Goal: Task Accomplishment & Management: Manage account settings

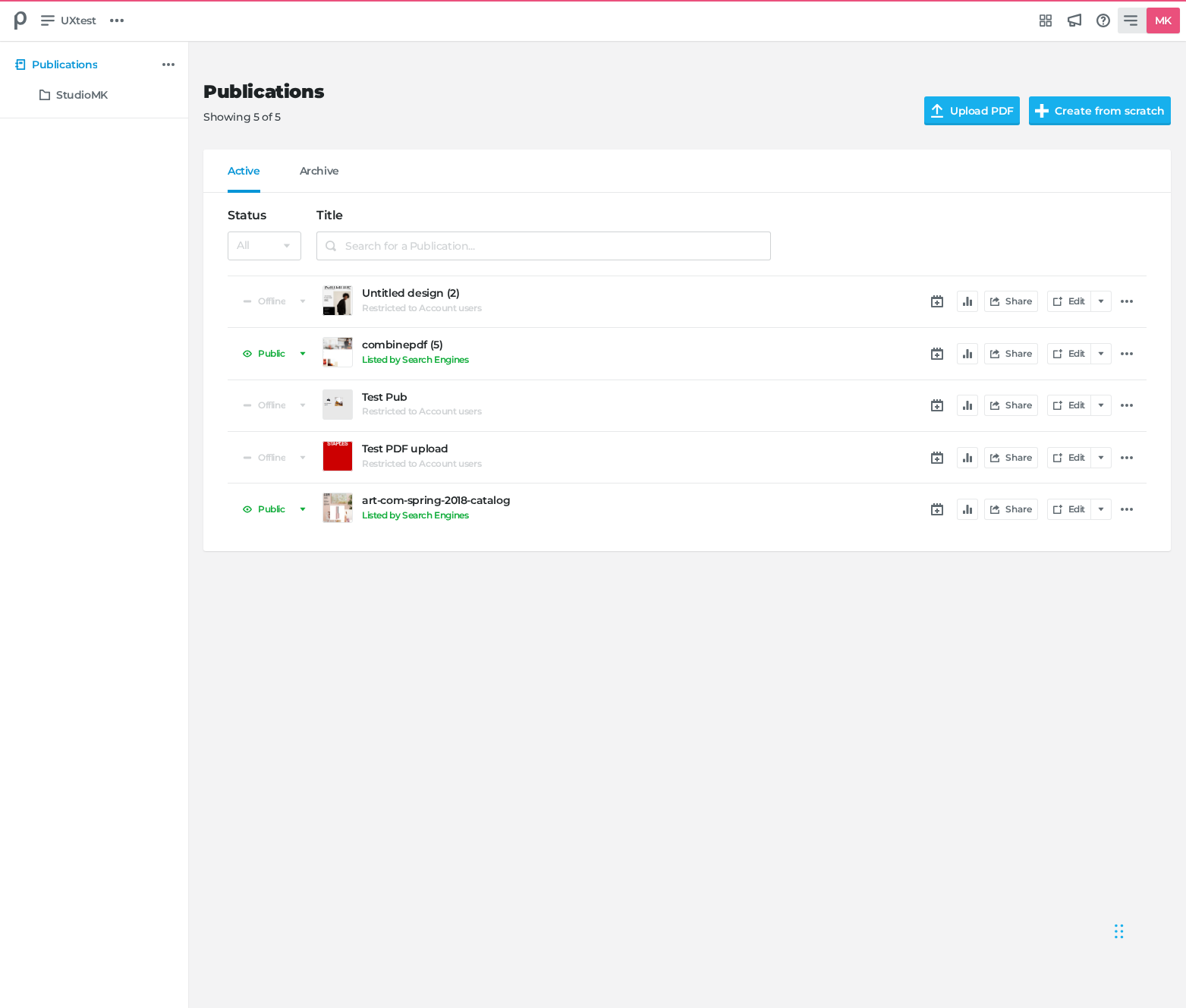
click at [1140, 19] on link "MK" at bounding box center [1149, 20] width 62 height 25
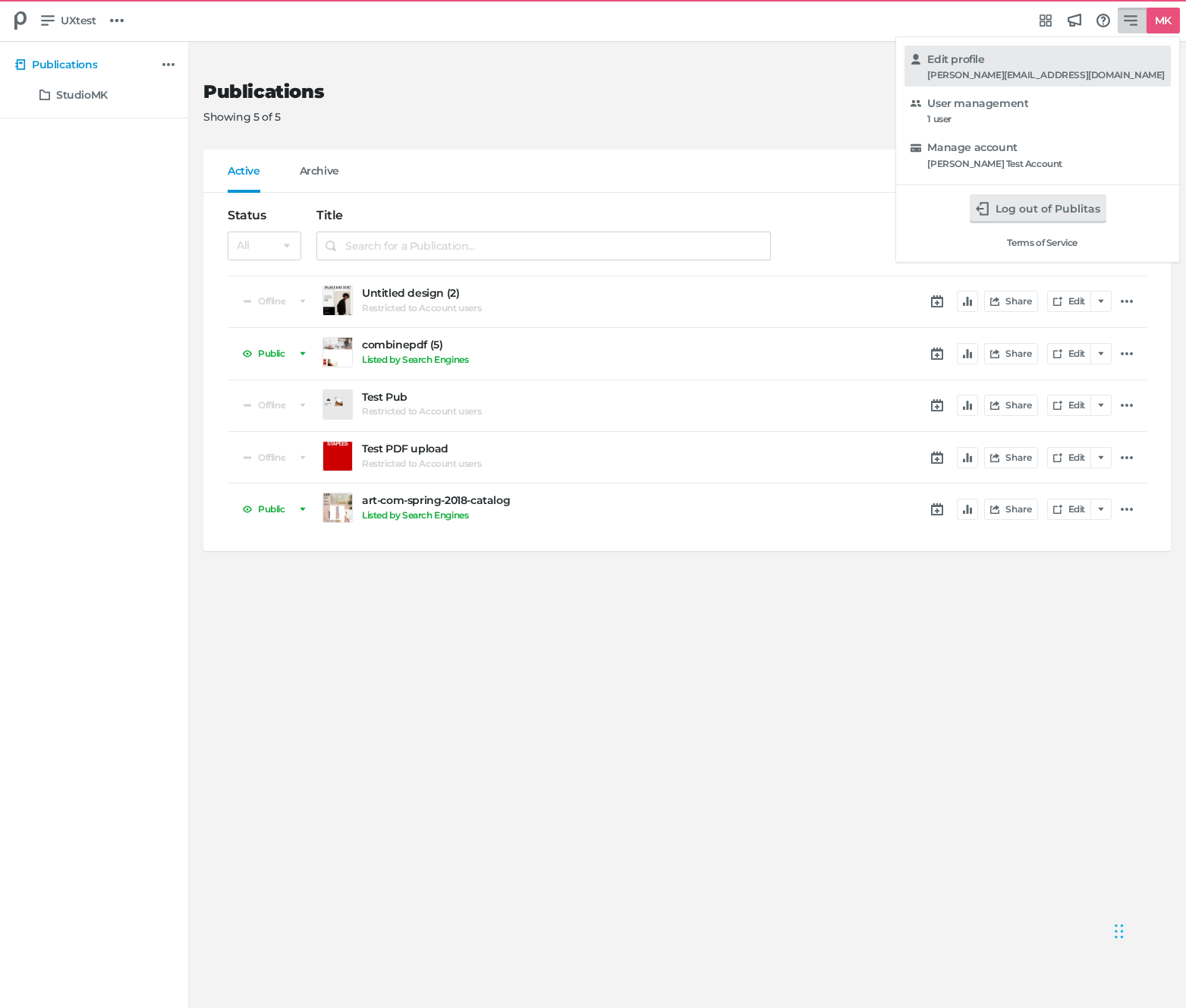
click at [985, 62] on h5 "Edit profile" at bounding box center [956, 59] width 57 height 13
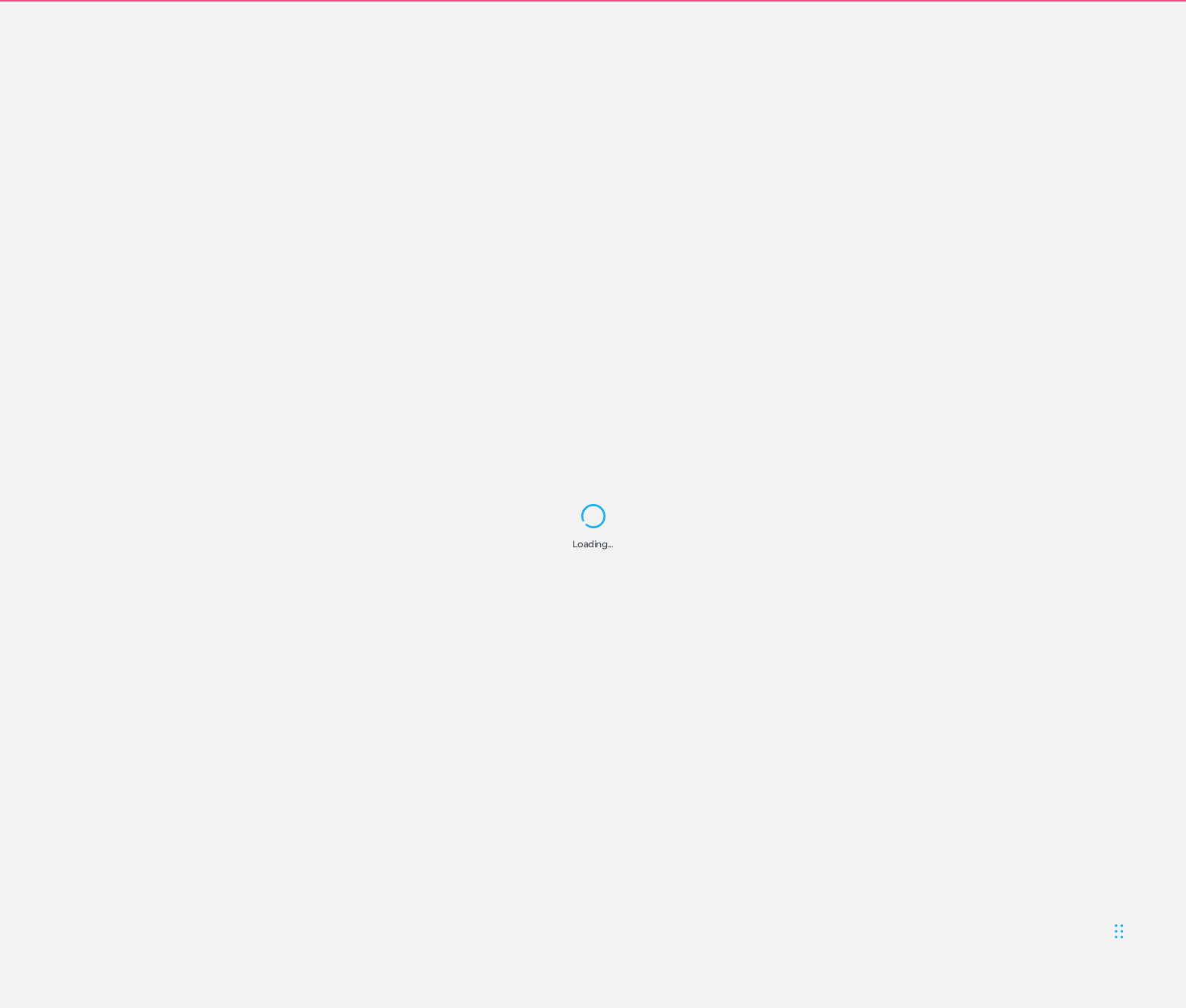
select select "Europe/[GEOGRAPHIC_DATA]"
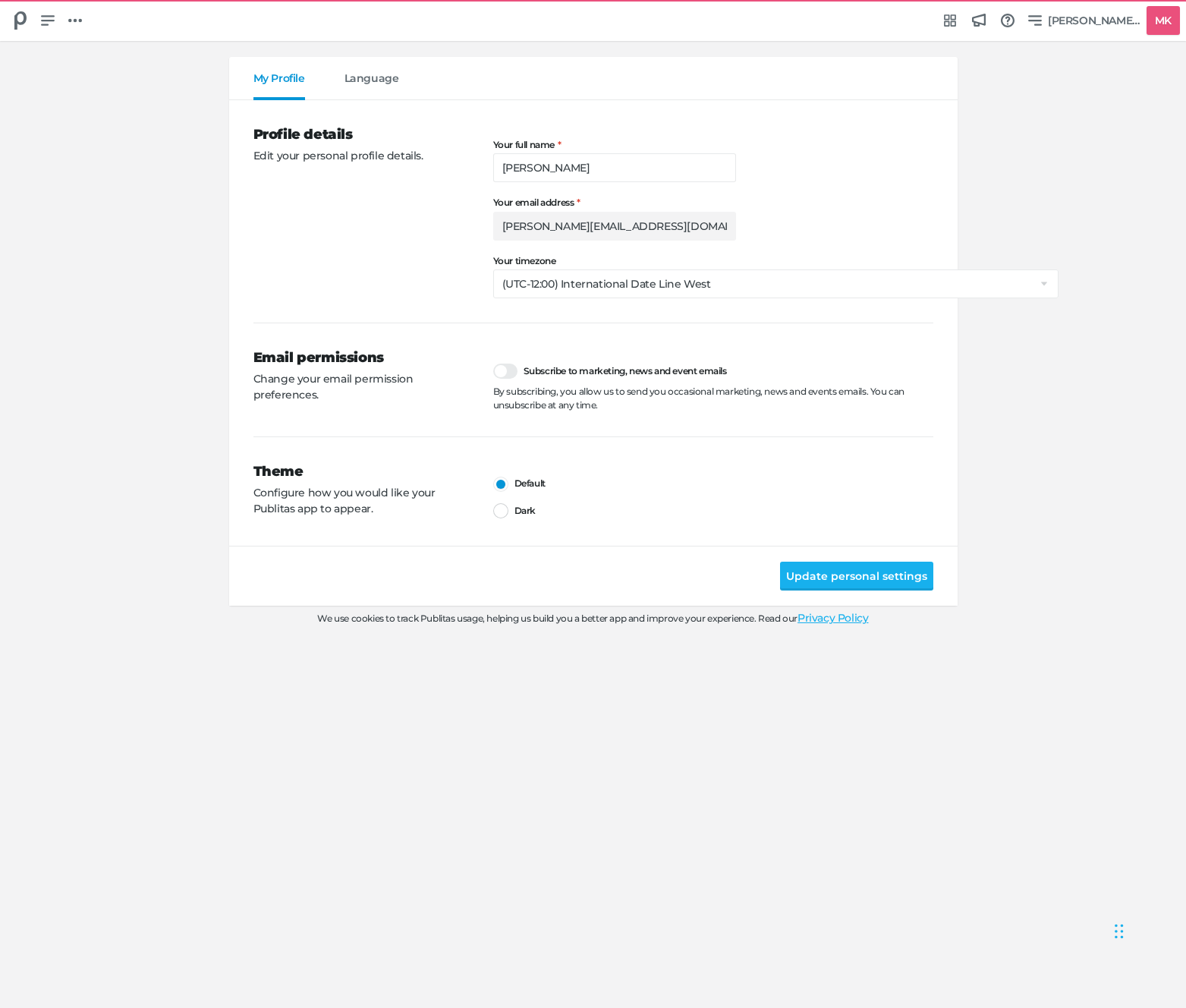
click at [1097, 36] on nav "Publication Group Group menu Integrations Hub Announcements Knowledge base & FA…" at bounding box center [593, 20] width 1186 height 41
click at [1093, 18] on span "[PERSON_NAME] Test Account" at bounding box center [1094, 20] width 92 height 17
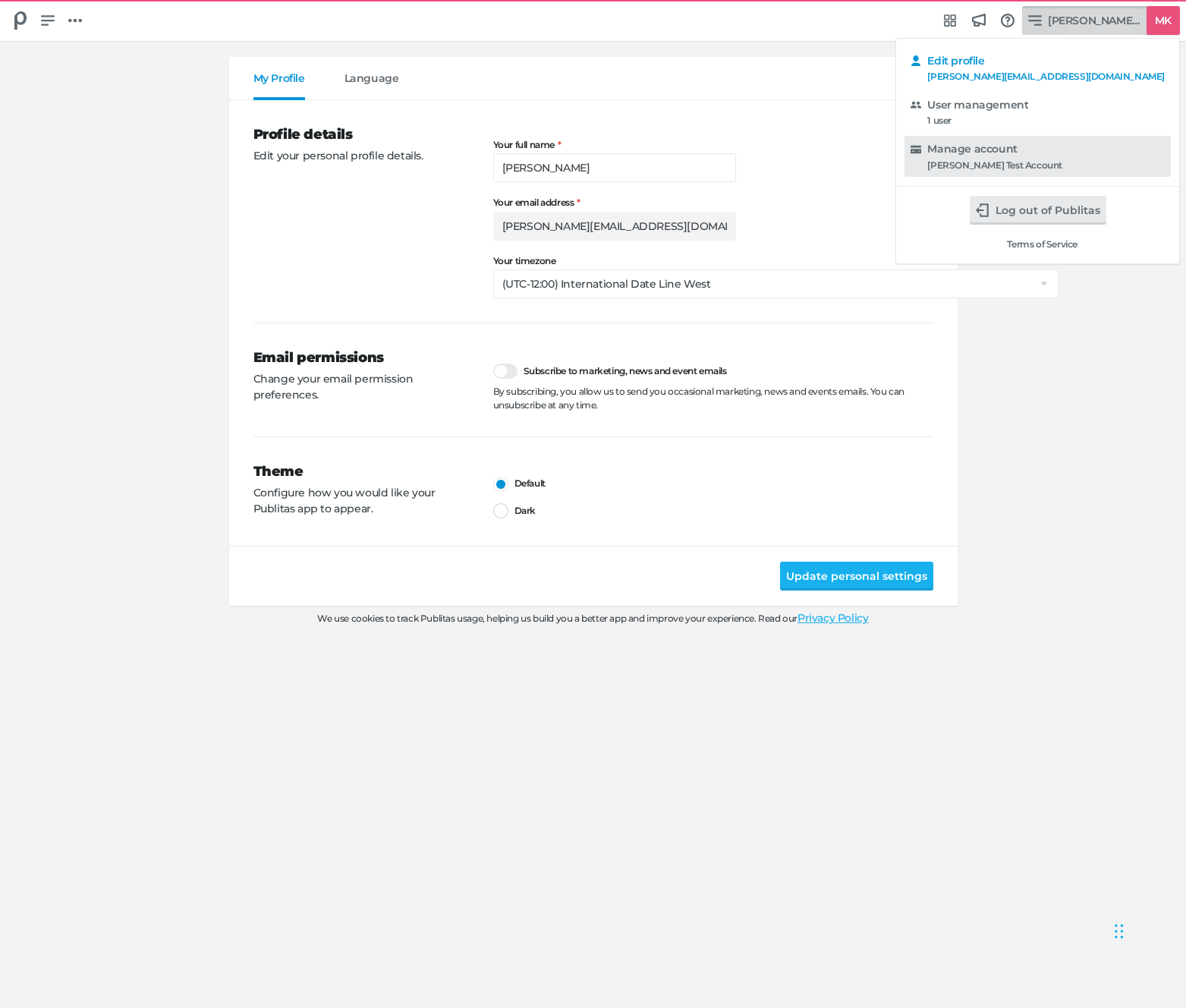
click at [1063, 166] on div "[PERSON_NAME] Test Account" at bounding box center [995, 165] width 135 height 11
select select "hl"
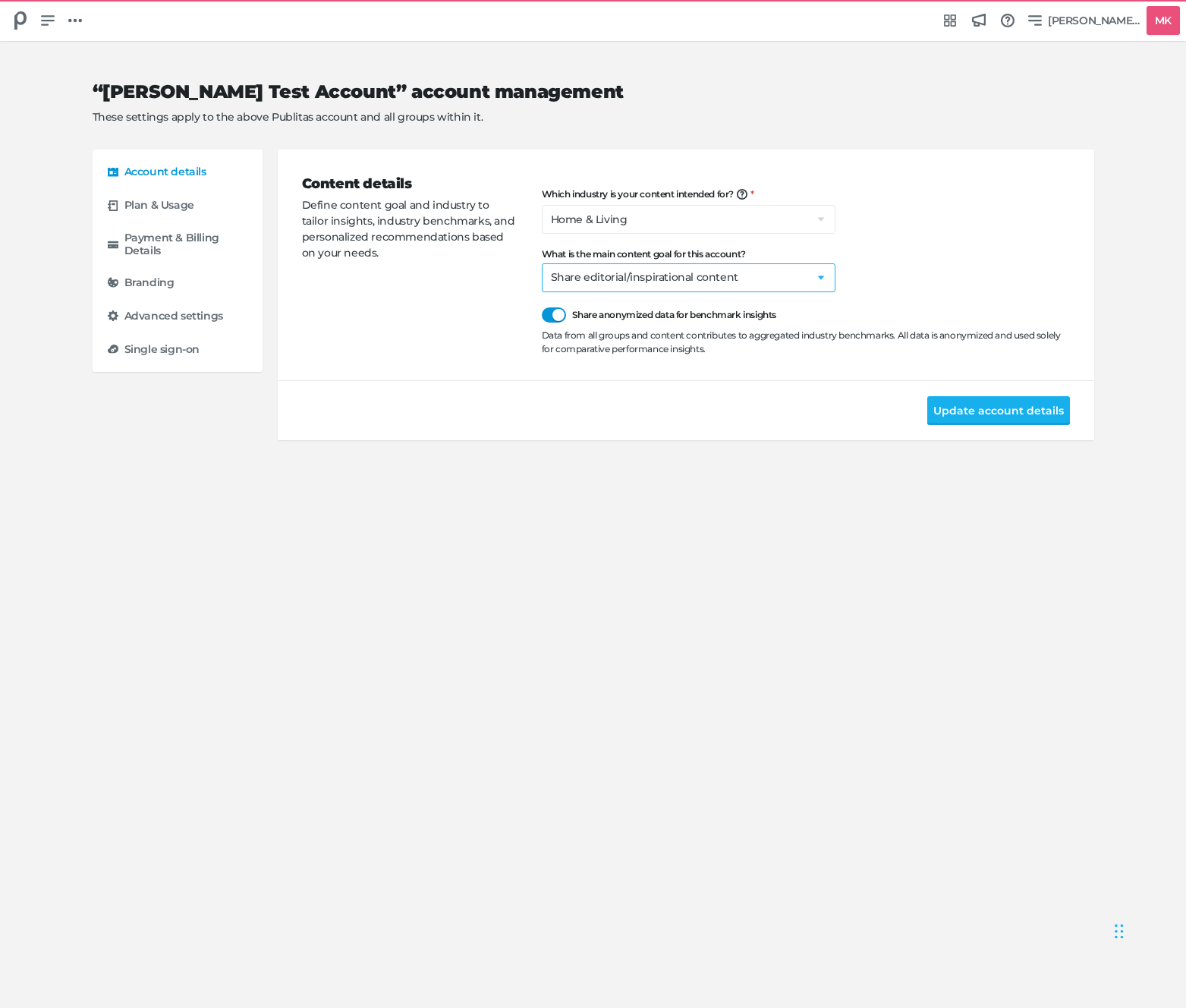
click at [633, 283] on select "Select a goal Sell products directly or on the website Promote physical store/d…" at bounding box center [689, 278] width 293 height 29
select select "na"
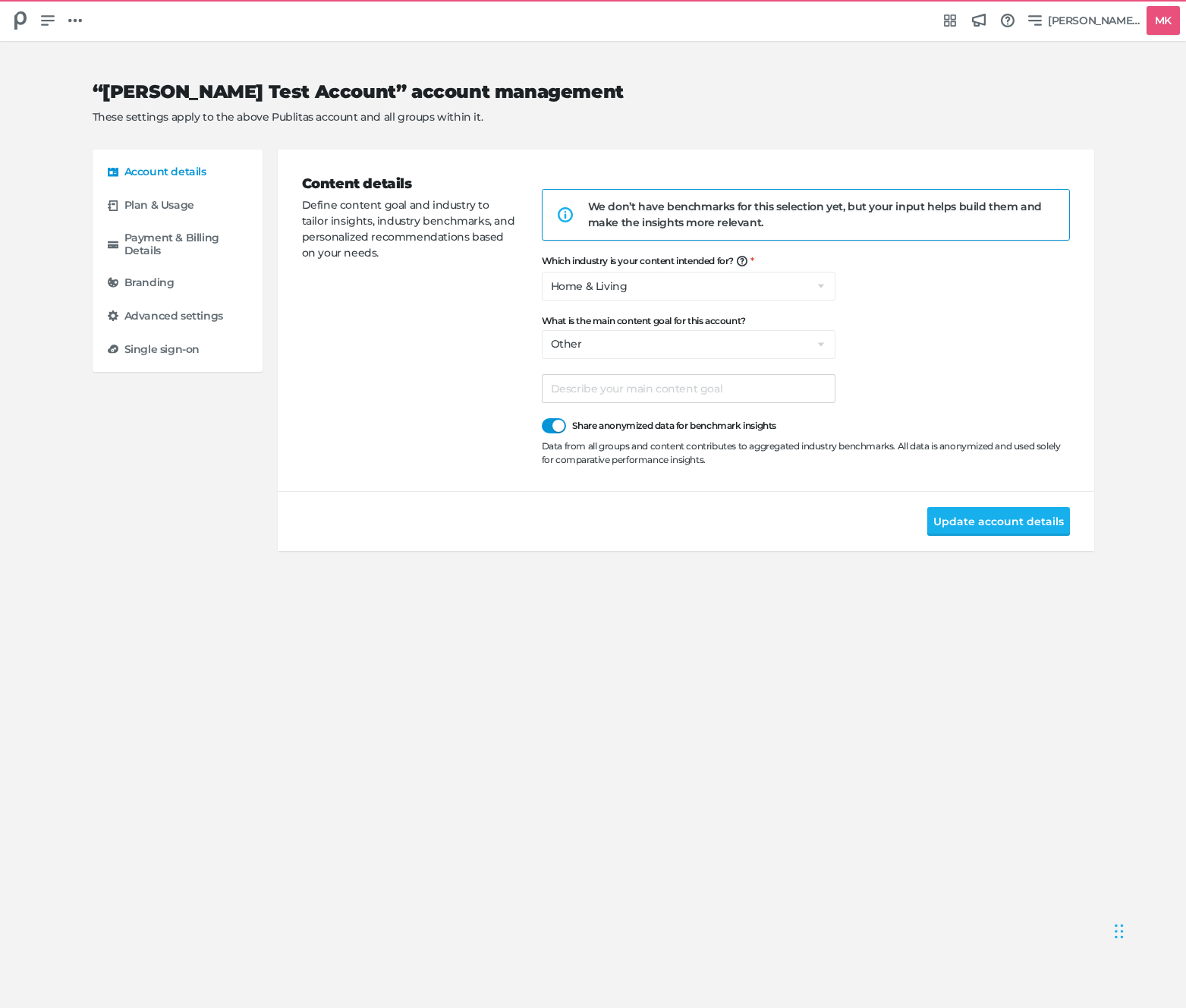
click at [639, 226] on div "We don’t have benchmarks for this selection yet, but your input helps build the…" at bounding box center [817, 214] width 457 height 32
click at [628, 391] on input "text" at bounding box center [689, 388] width 293 height 29
click at [336, 405] on div "Content details Define content goal and industry to tailor insights, industry b…" at bounding box center [422, 321] width 240 height 294
